Goal: Navigation & Orientation: Find specific page/section

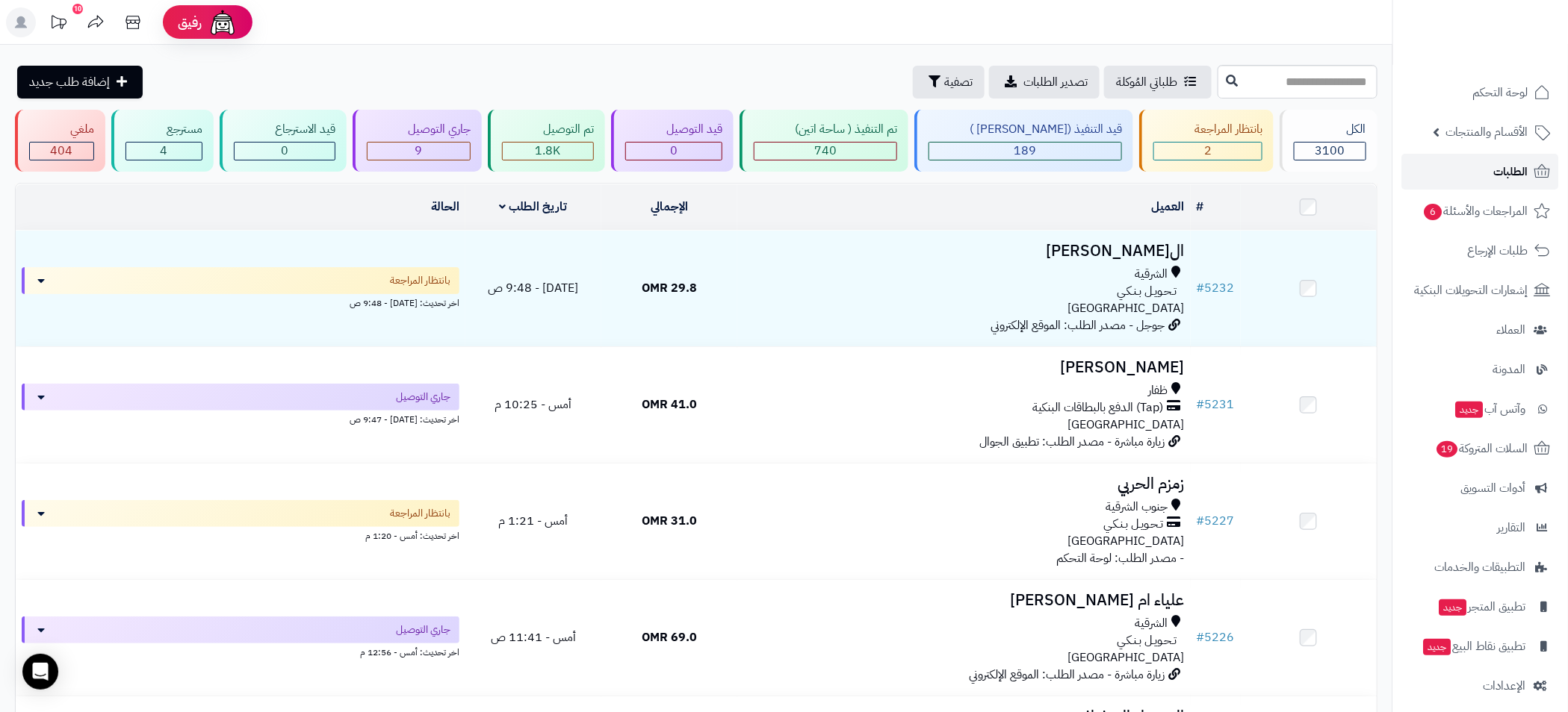
click at [1509, 169] on span "الطلبات" at bounding box center [1511, 171] width 34 height 21
